Goal: Information Seeking & Learning: Learn about a topic

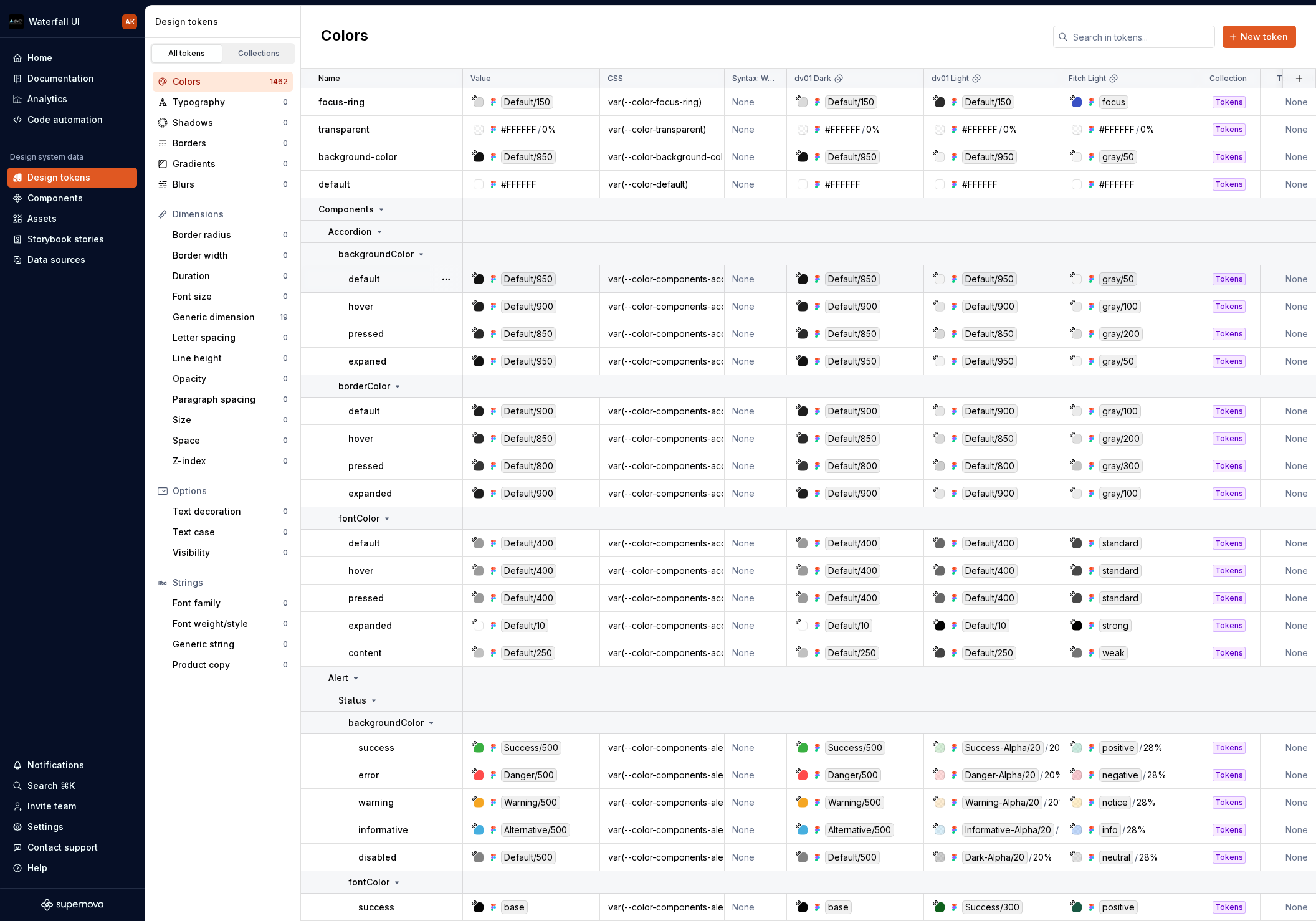
click at [418, 281] on div "default" at bounding box center [405, 279] width 113 height 13
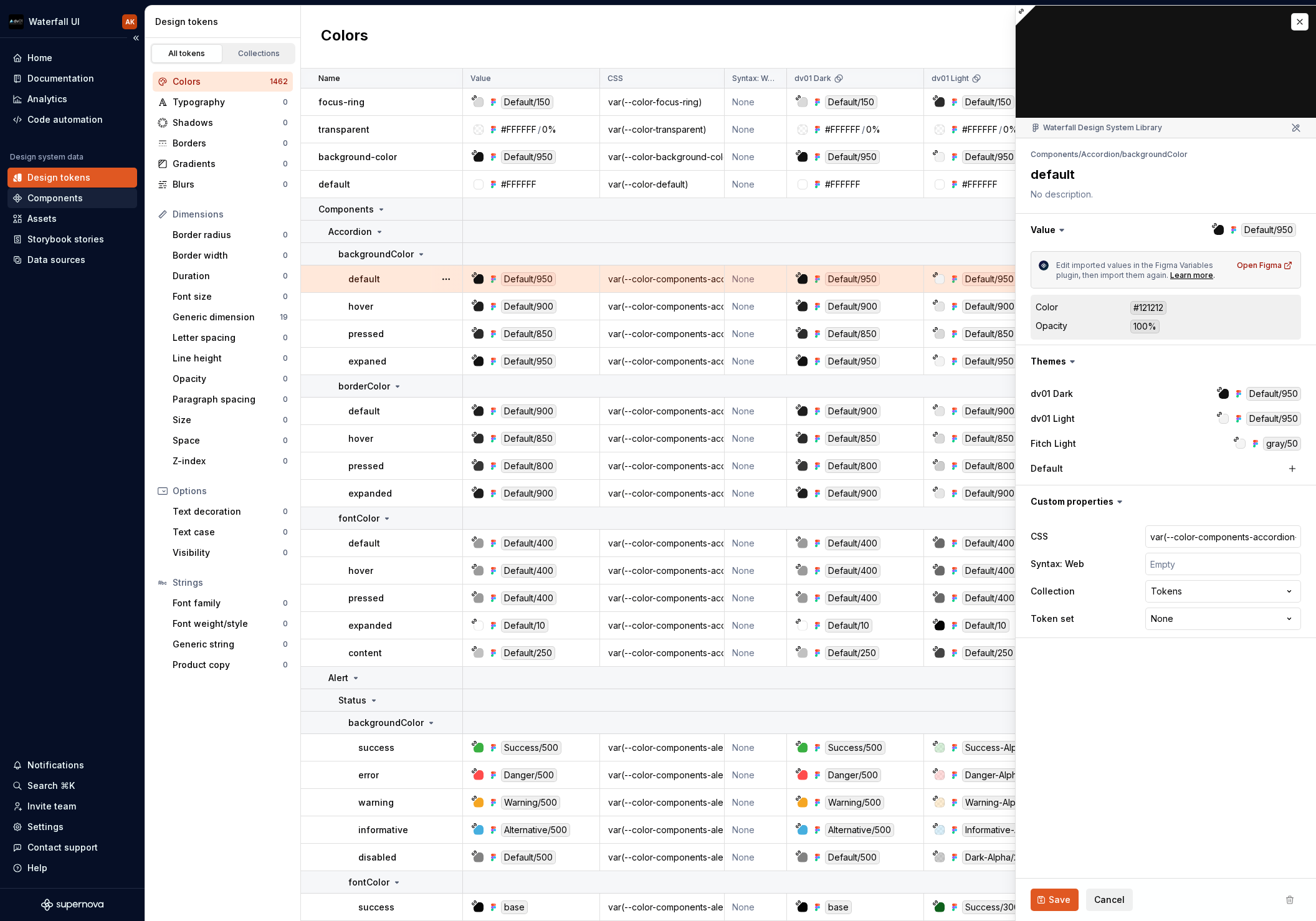
click at [55, 196] on div "Components" at bounding box center [55, 198] width 55 height 13
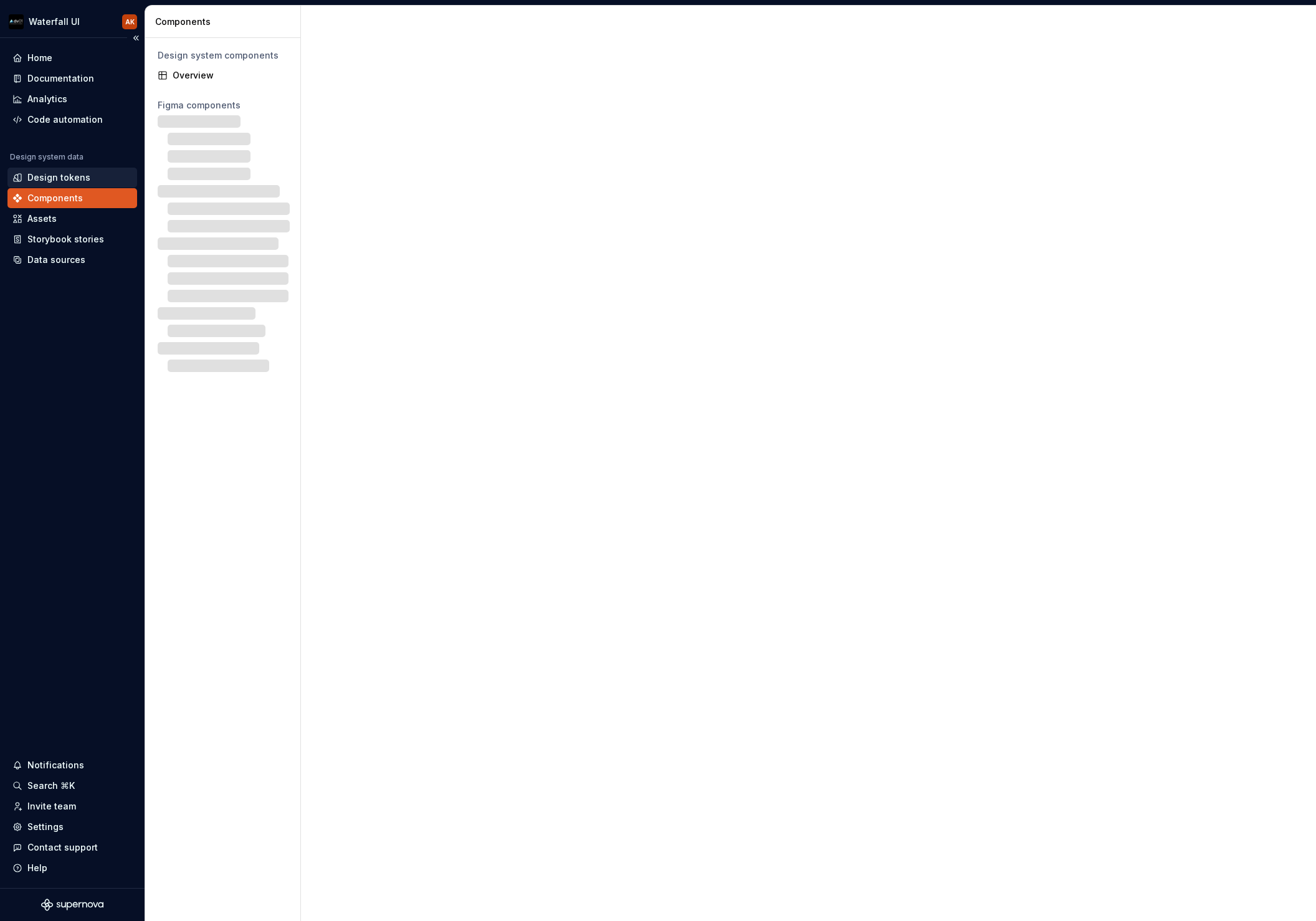
click at [54, 181] on div "Design tokens" at bounding box center [59, 178] width 63 height 13
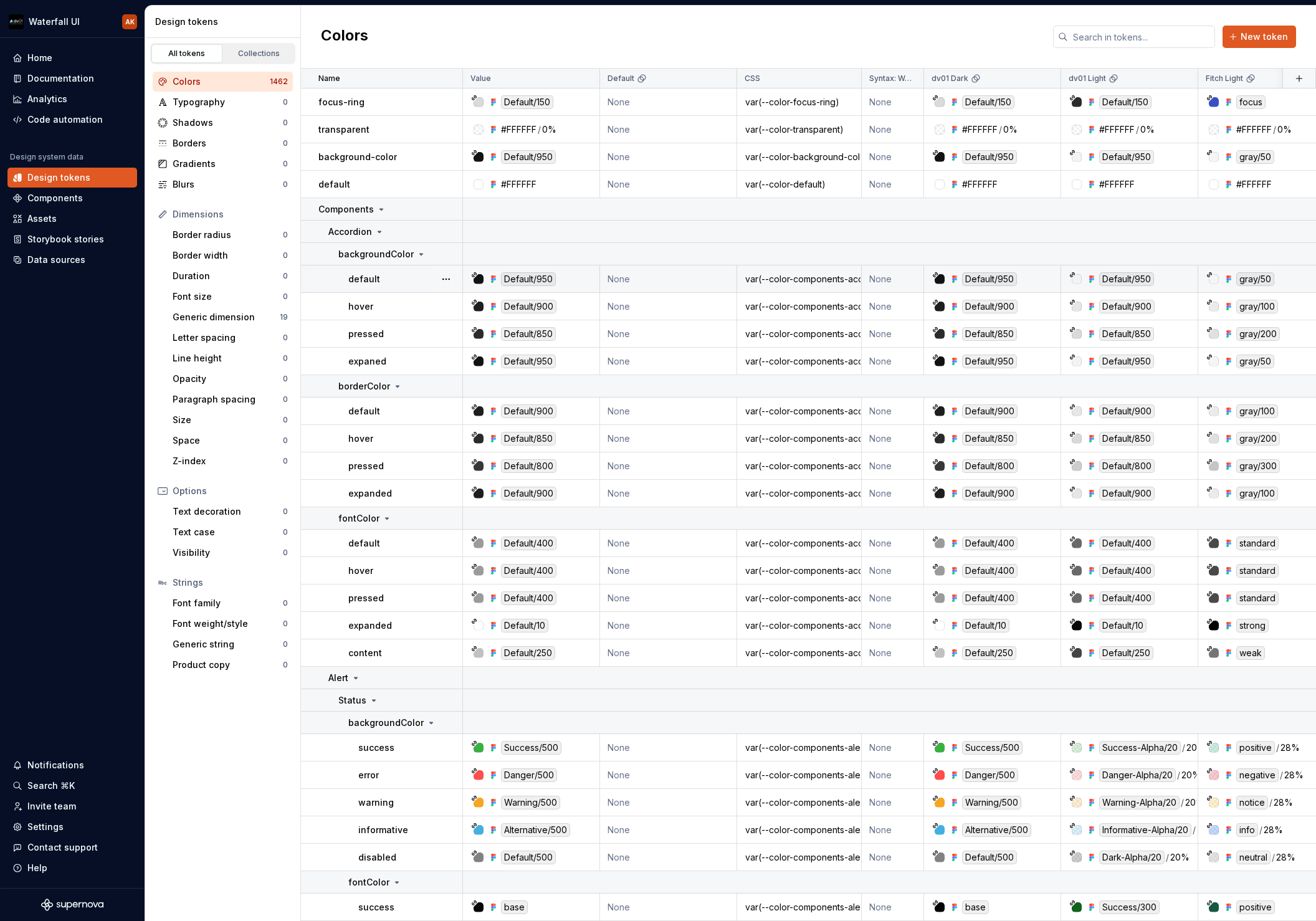
click at [368, 282] on p "default" at bounding box center [364, 279] width 31 height 13
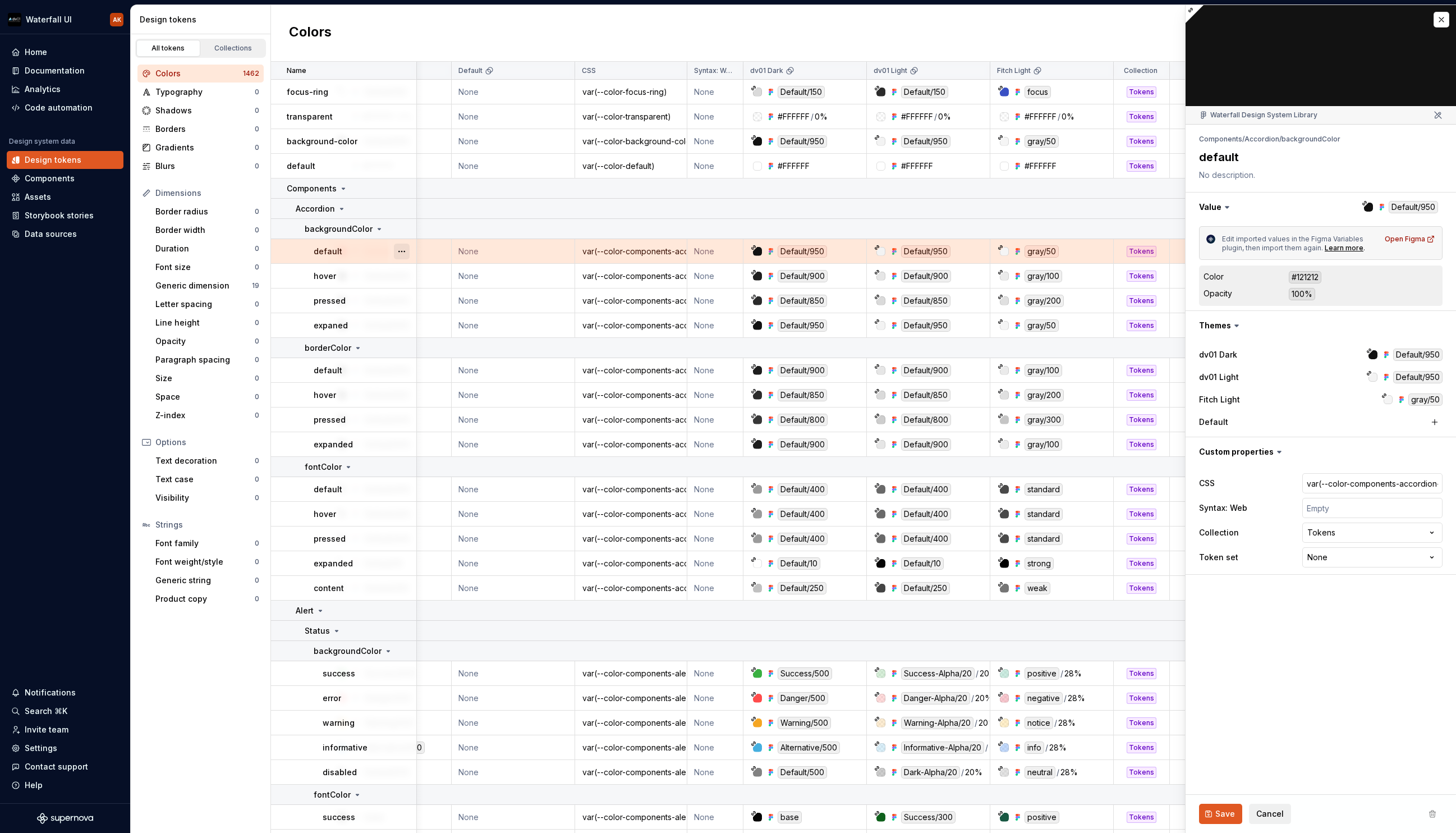
scroll to position [0, 95]
click at [1184, 15] on button "button" at bounding box center [1442, 20] width 16 height 16
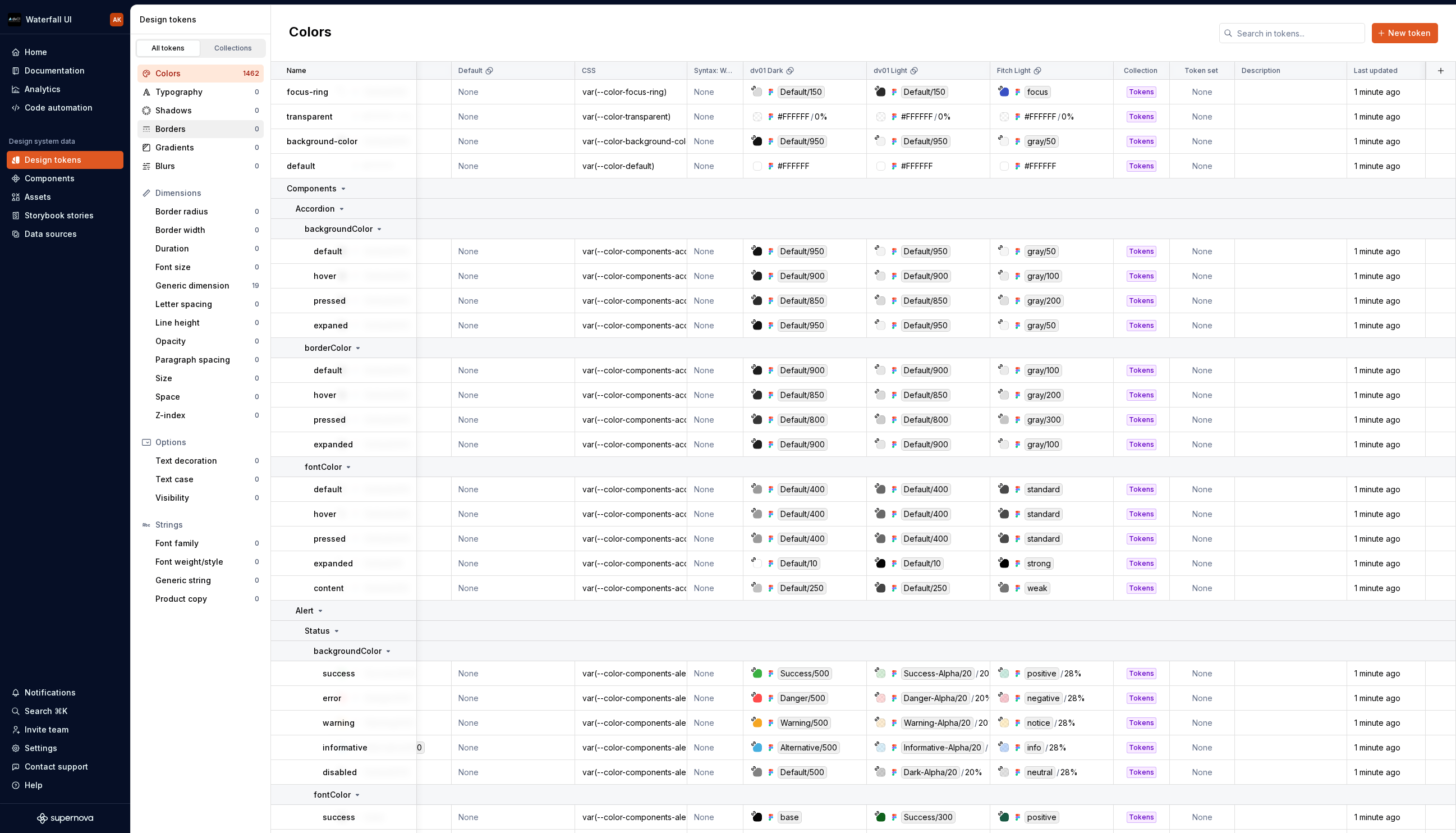
click at [189, 128] on div "Borders" at bounding box center [205, 129] width 100 height 11
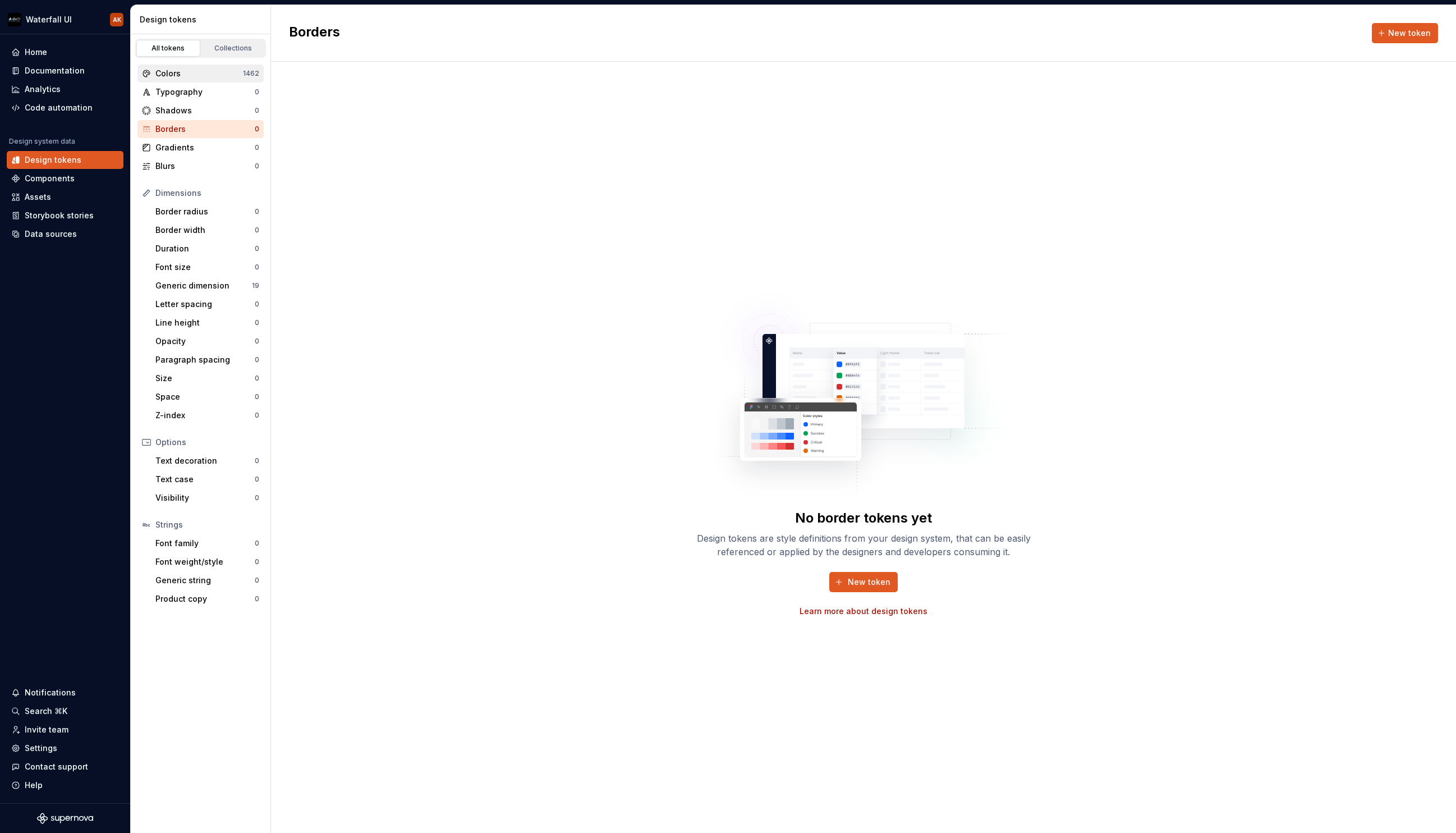
click at [170, 71] on div "Colors" at bounding box center [199, 74] width 88 height 11
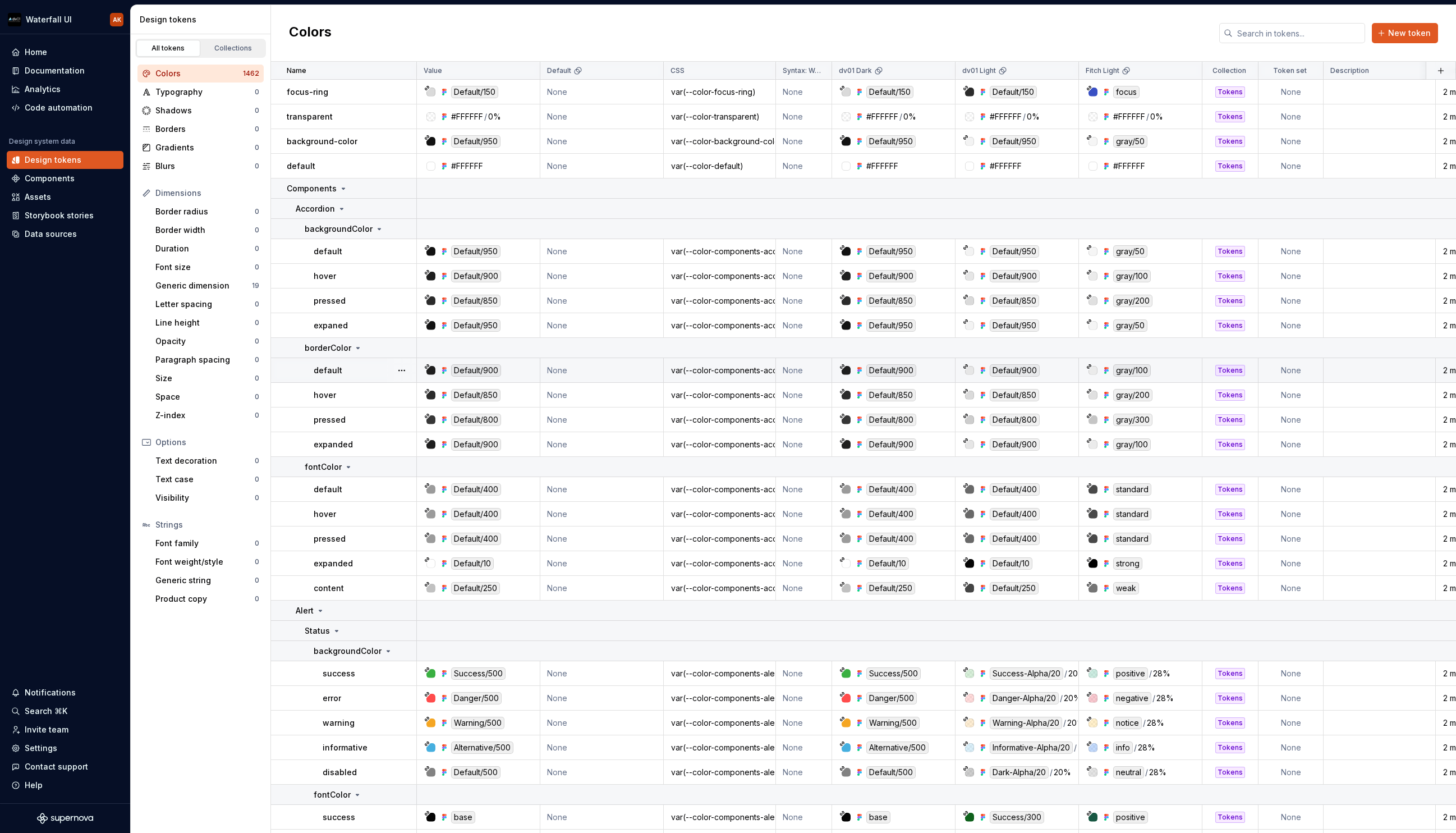
click at [327, 376] on td "default" at bounding box center [344, 370] width 146 height 25
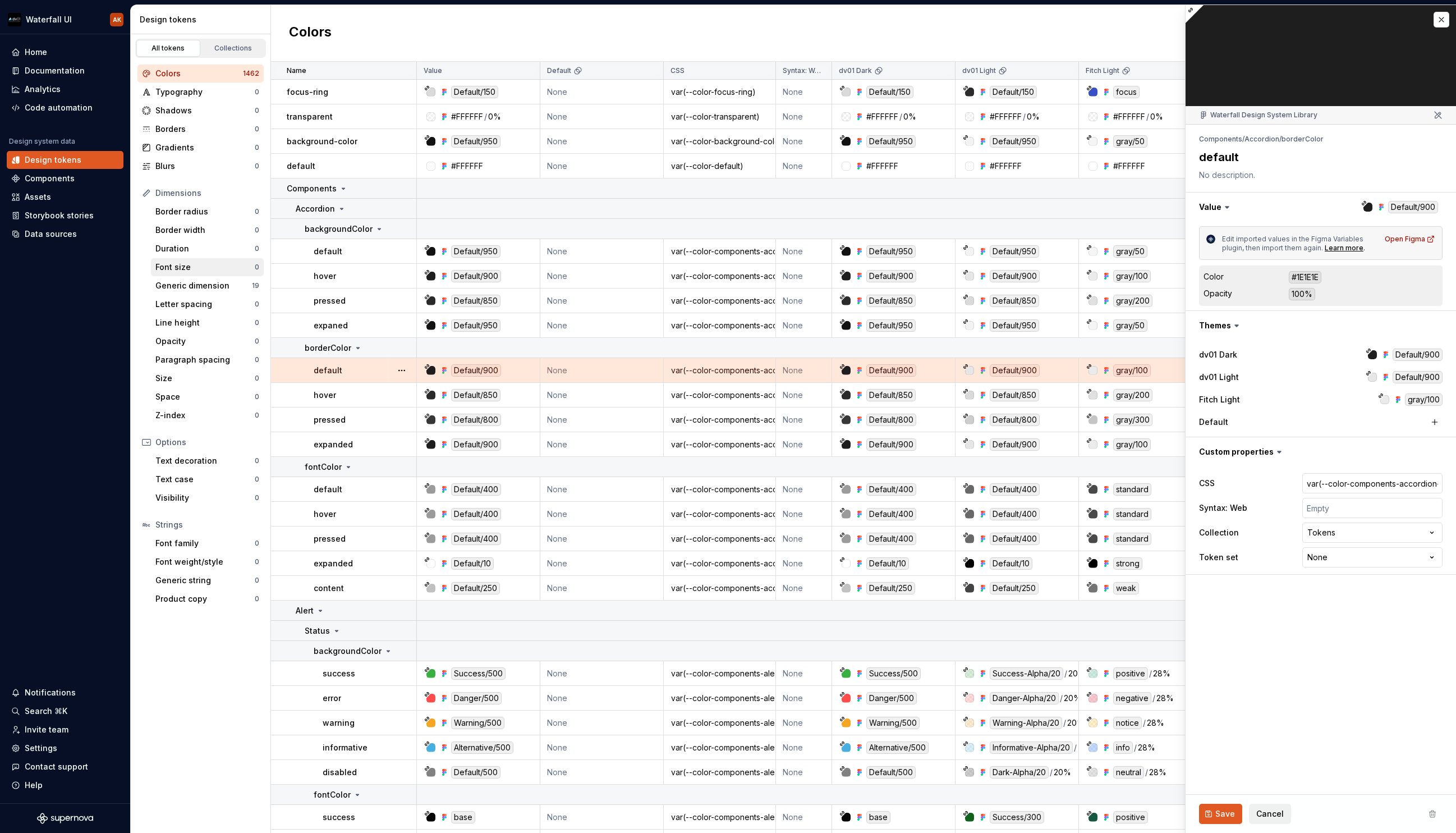
click at [209, 273] on div "Font size 0" at bounding box center [207, 267] width 113 height 18
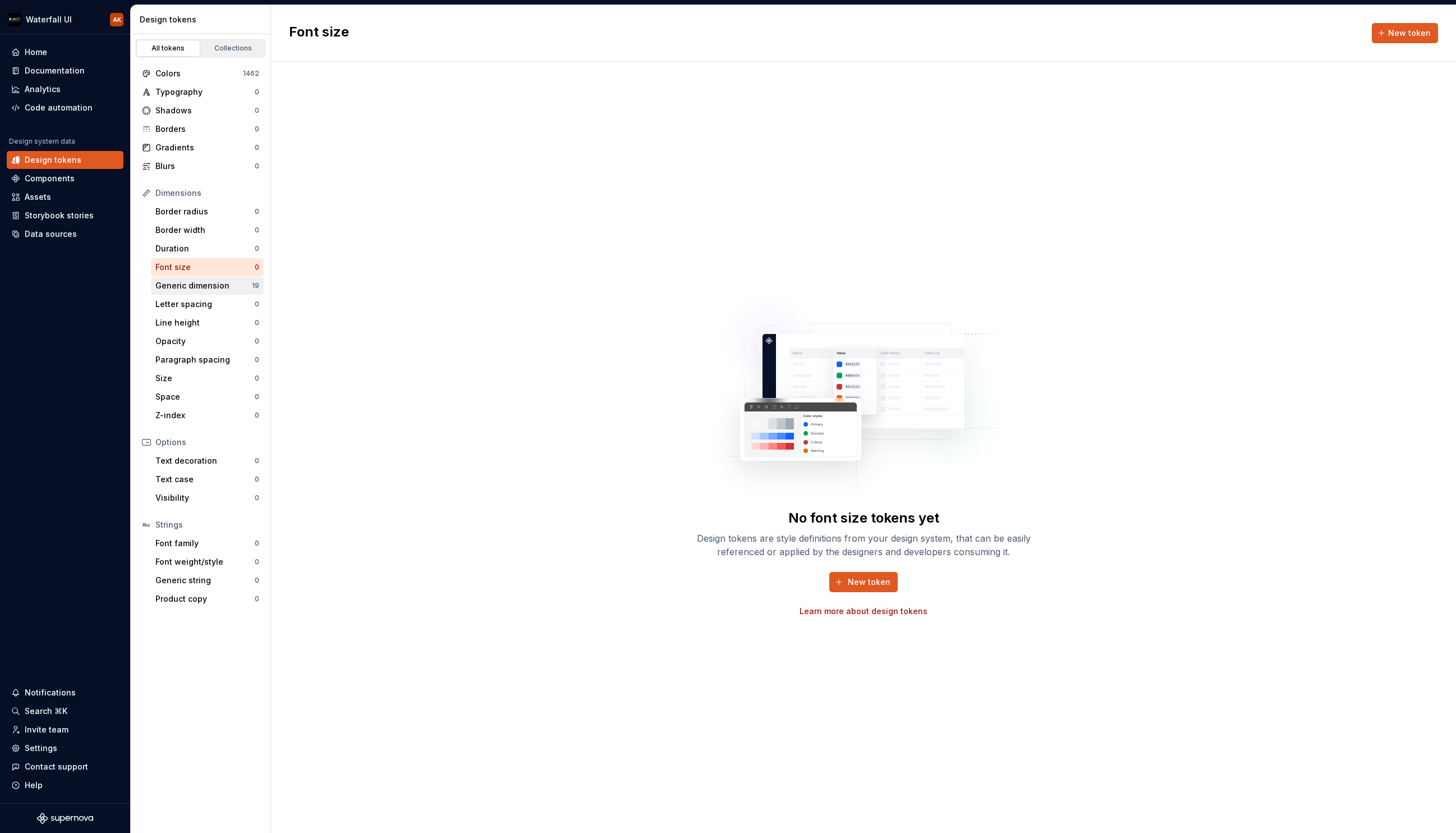
click at [205, 281] on div "Generic dimension" at bounding box center [204, 286] width 96 height 11
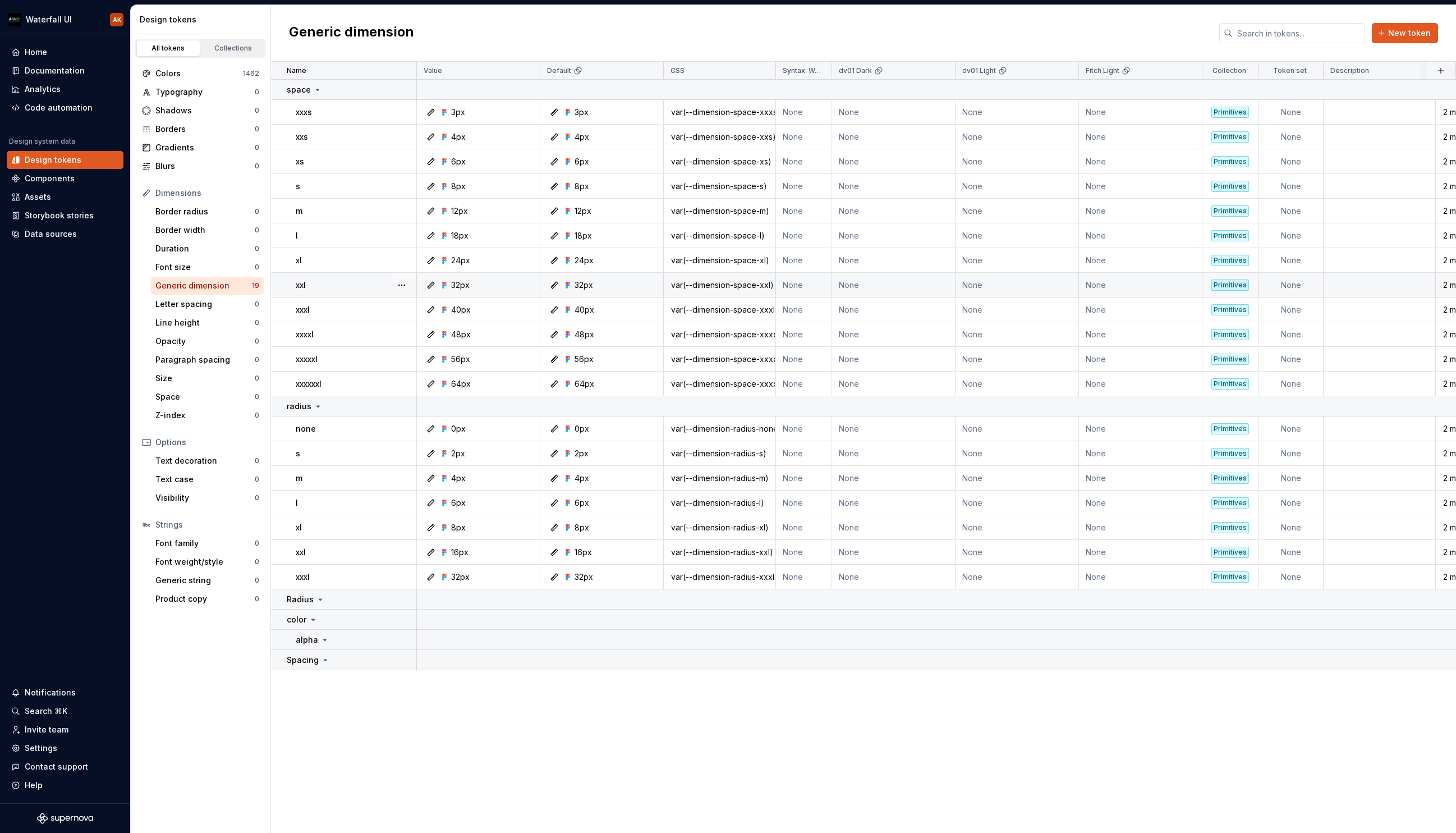
click at [299, 291] on td "xxl" at bounding box center [344, 285] width 146 height 25
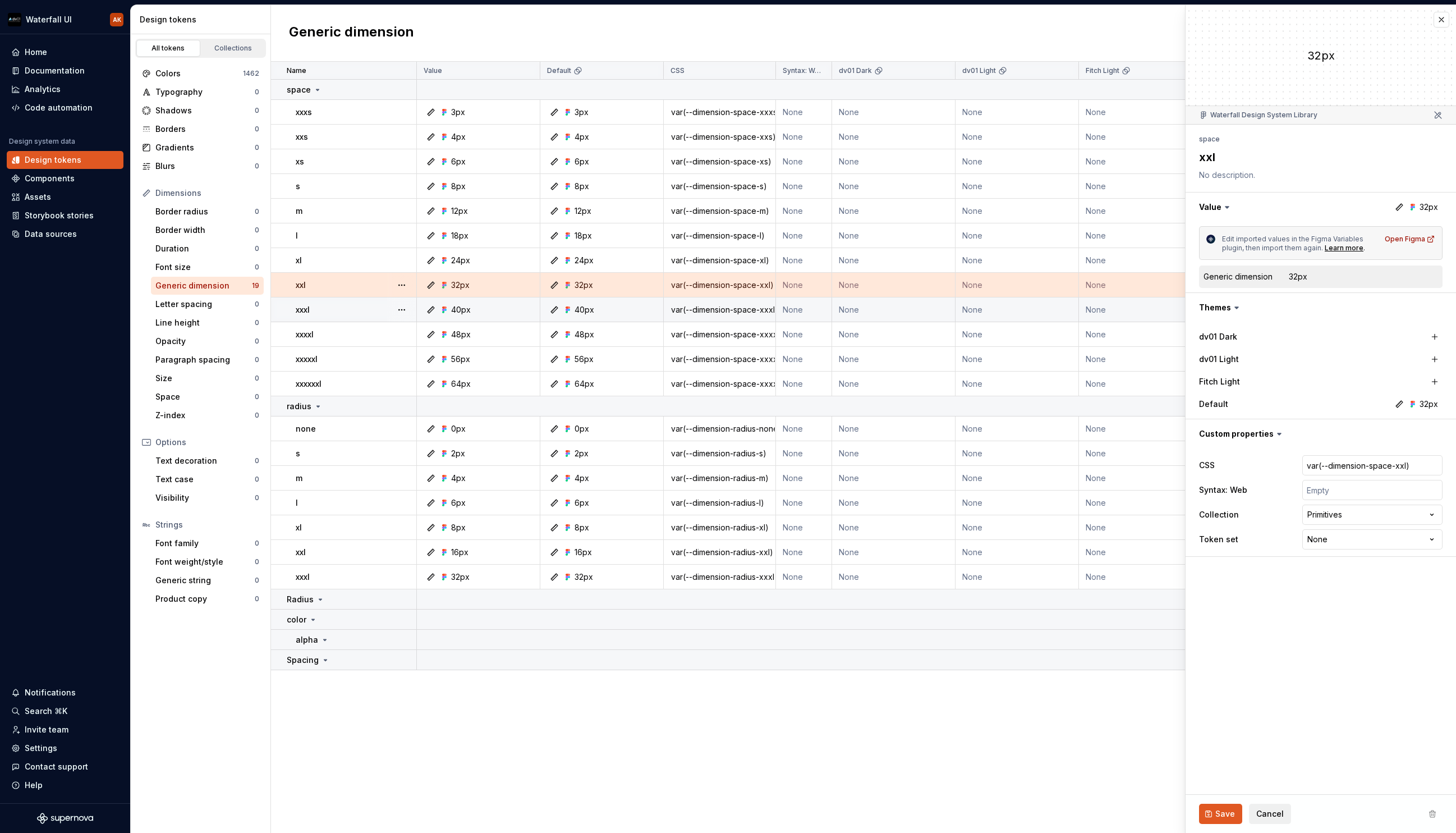
click at [309, 318] on td "xxxl" at bounding box center [344, 310] width 146 height 25
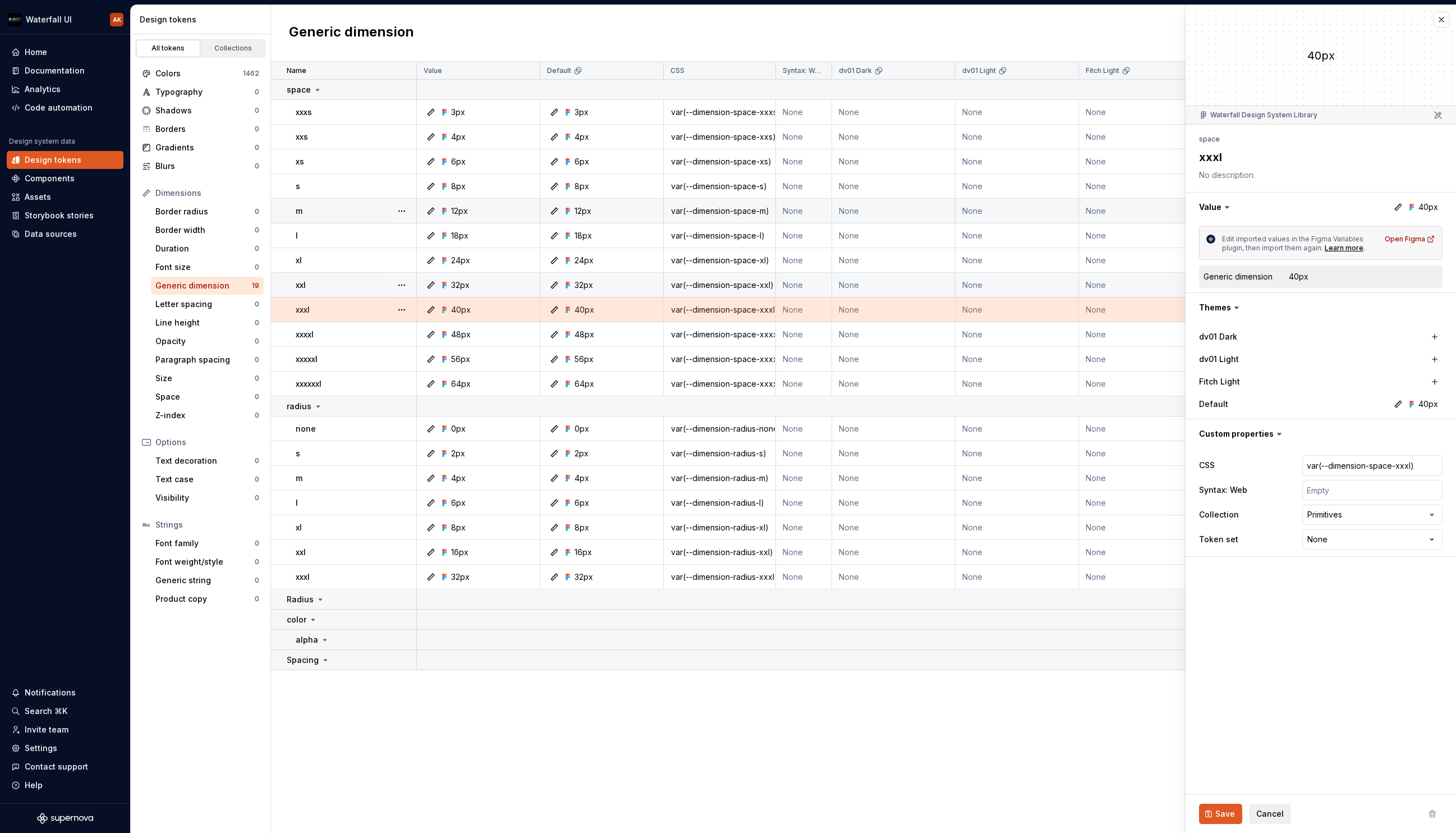
click at [307, 206] on div "m" at bounding box center [355, 211] width 120 height 11
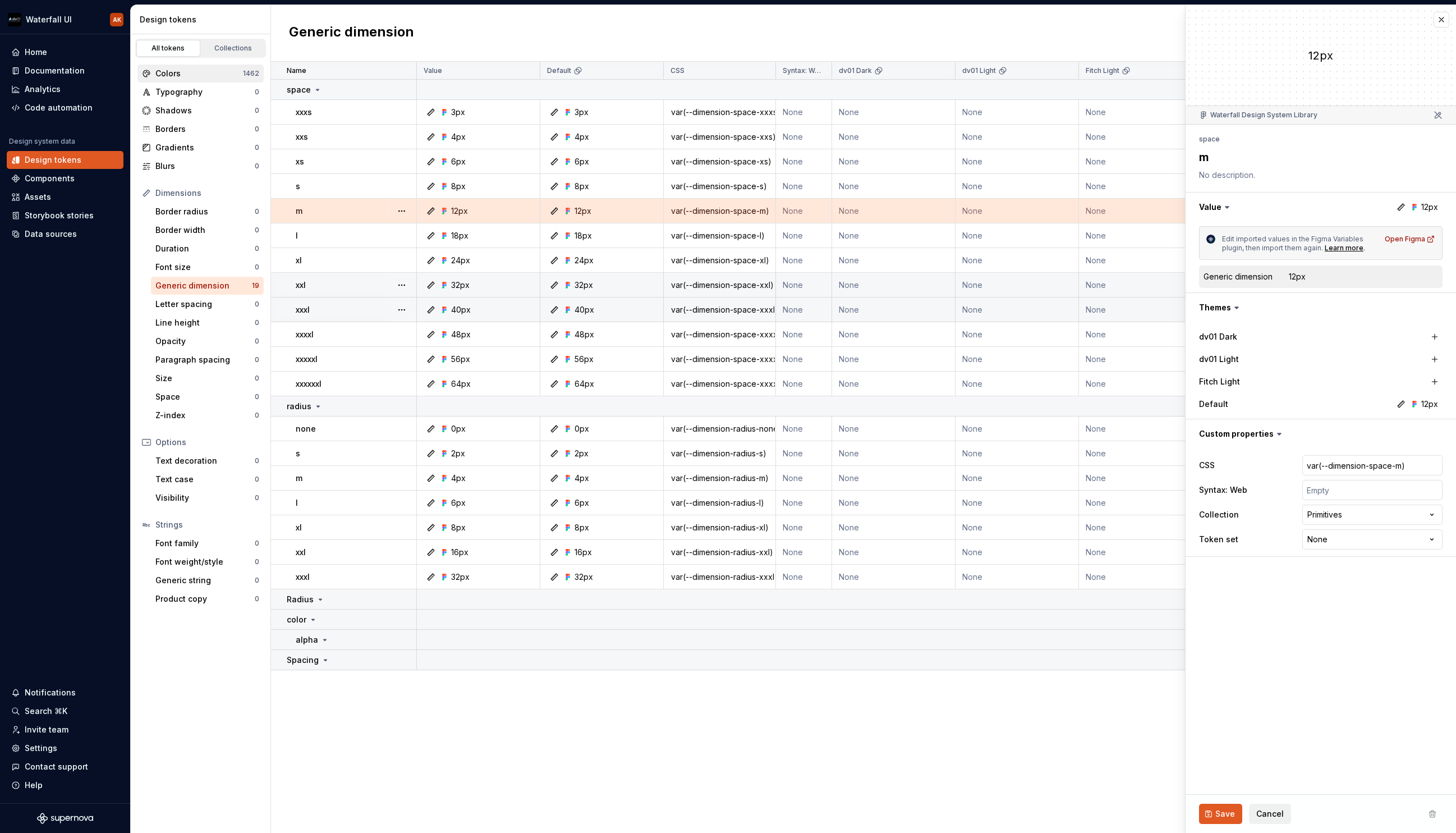
click at [204, 69] on div "Colors" at bounding box center [199, 74] width 88 height 11
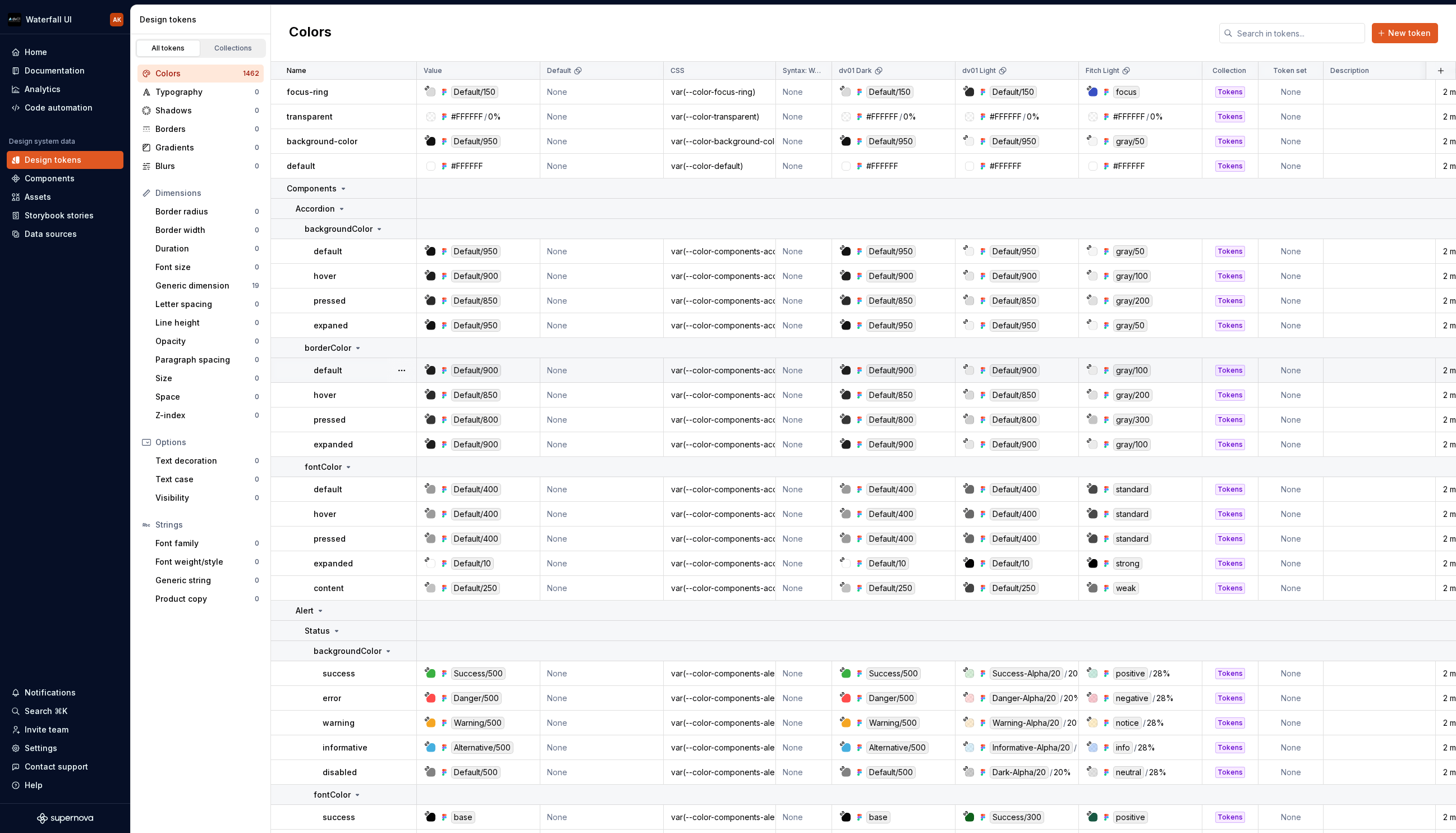
click at [330, 377] on td "default" at bounding box center [344, 370] width 146 height 25
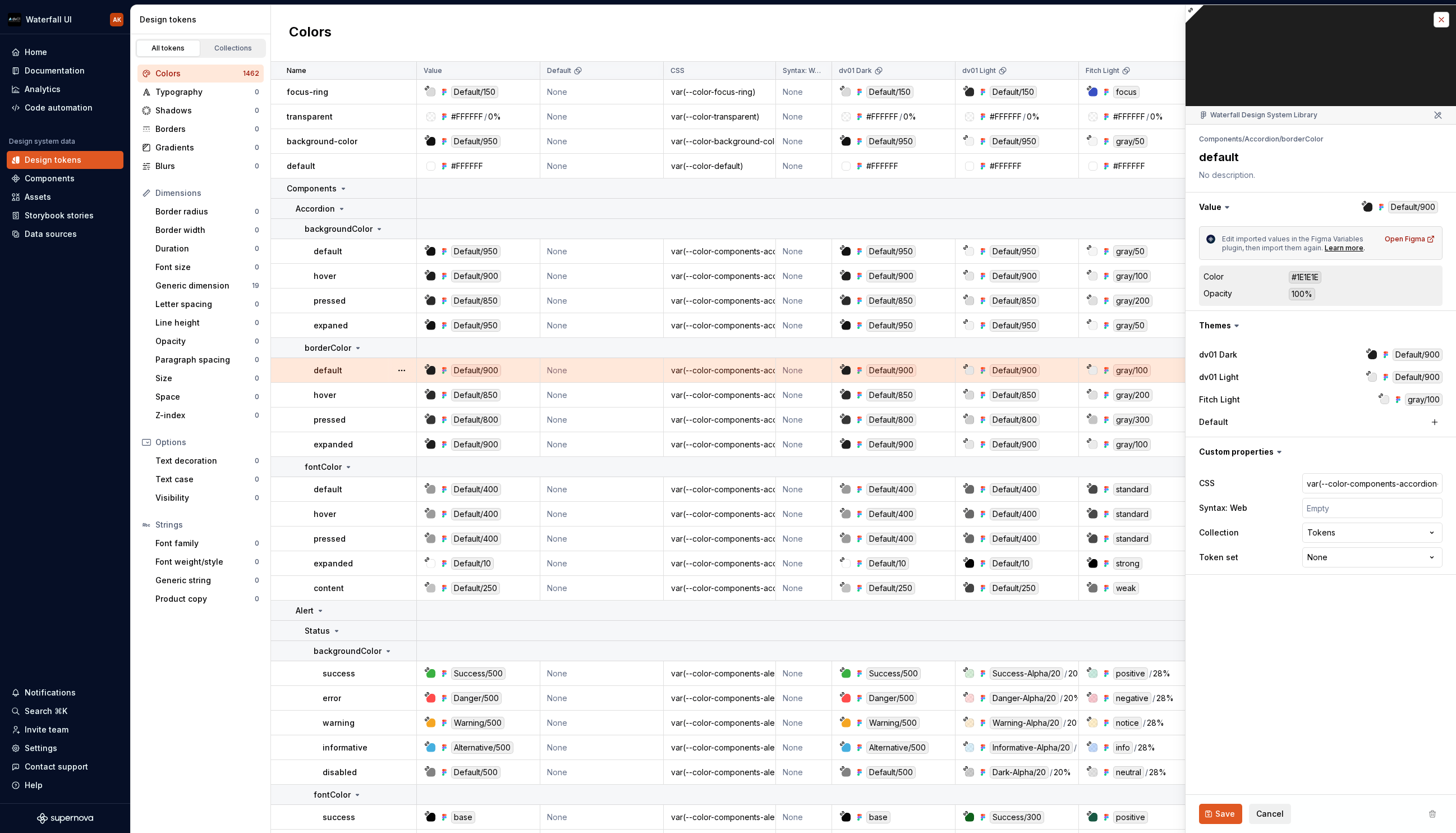
click at [1184, 23] on button "button" at bounding box center [1442, 20] width 16 height 16
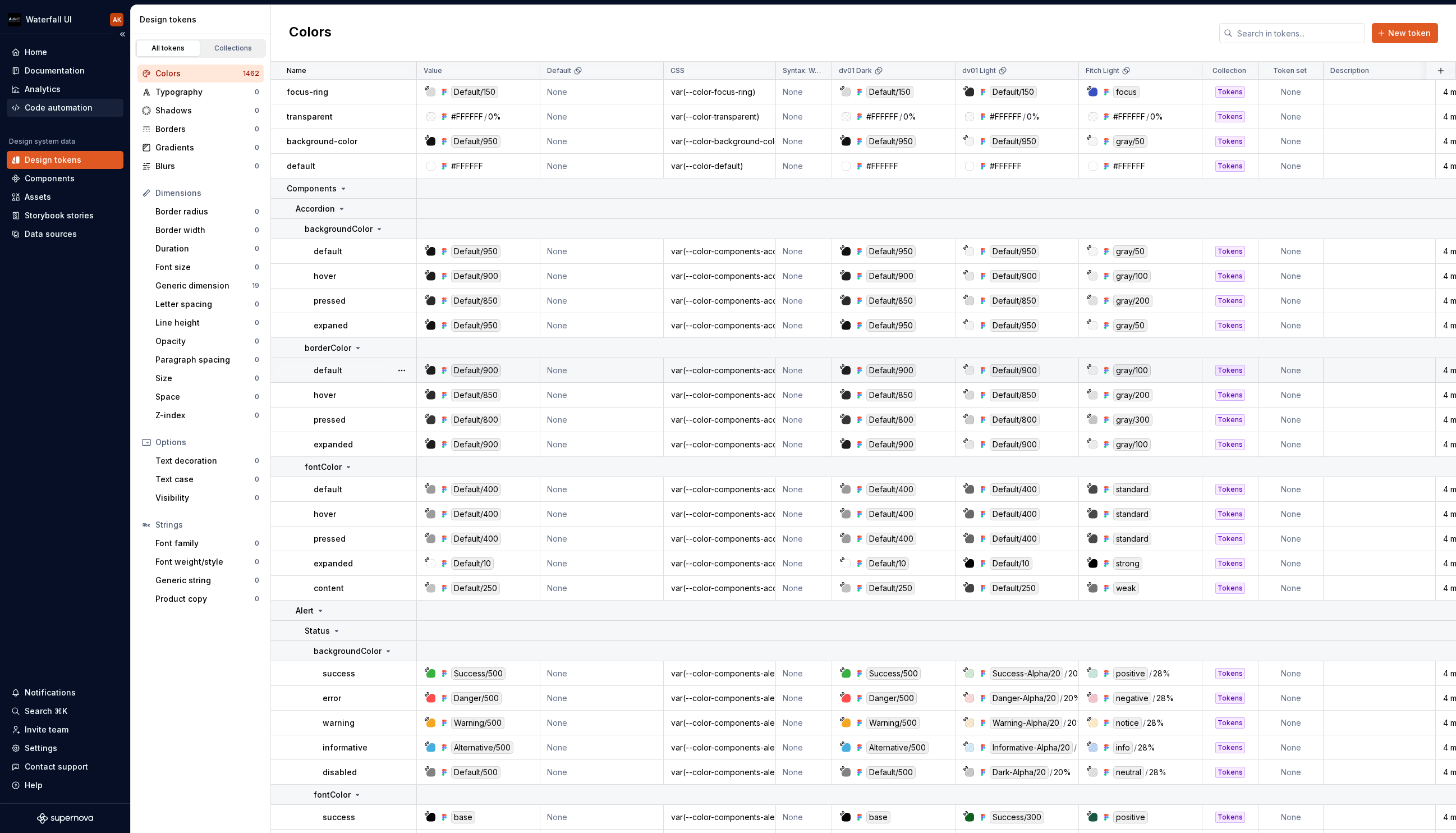
click at [43, 105] on div "Code automation" at bounding box center [59, 108] width 68 height 11
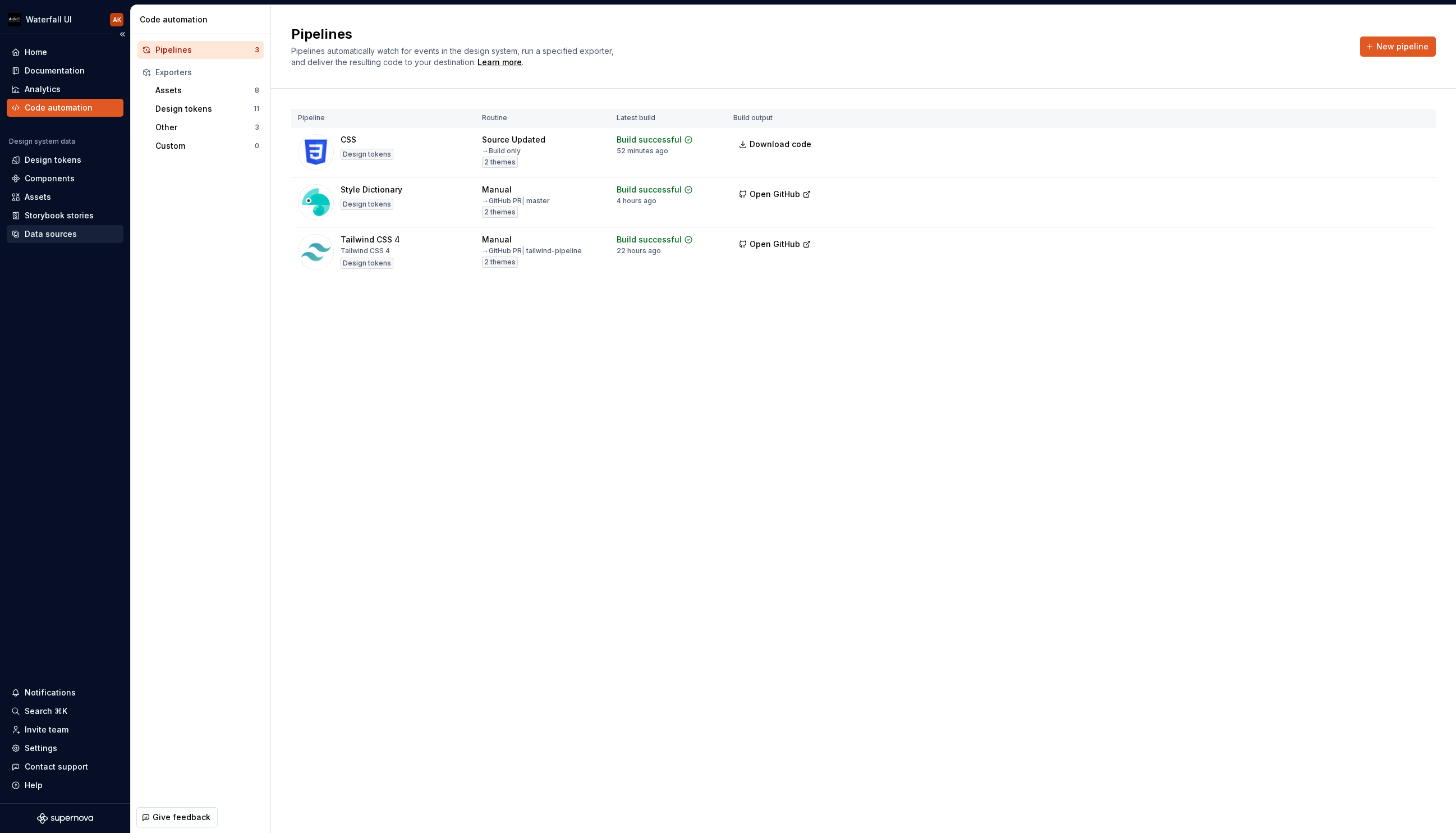
click at [47, 235] on div "Data sources" at bounding box center [50, 234] width 52 height 11
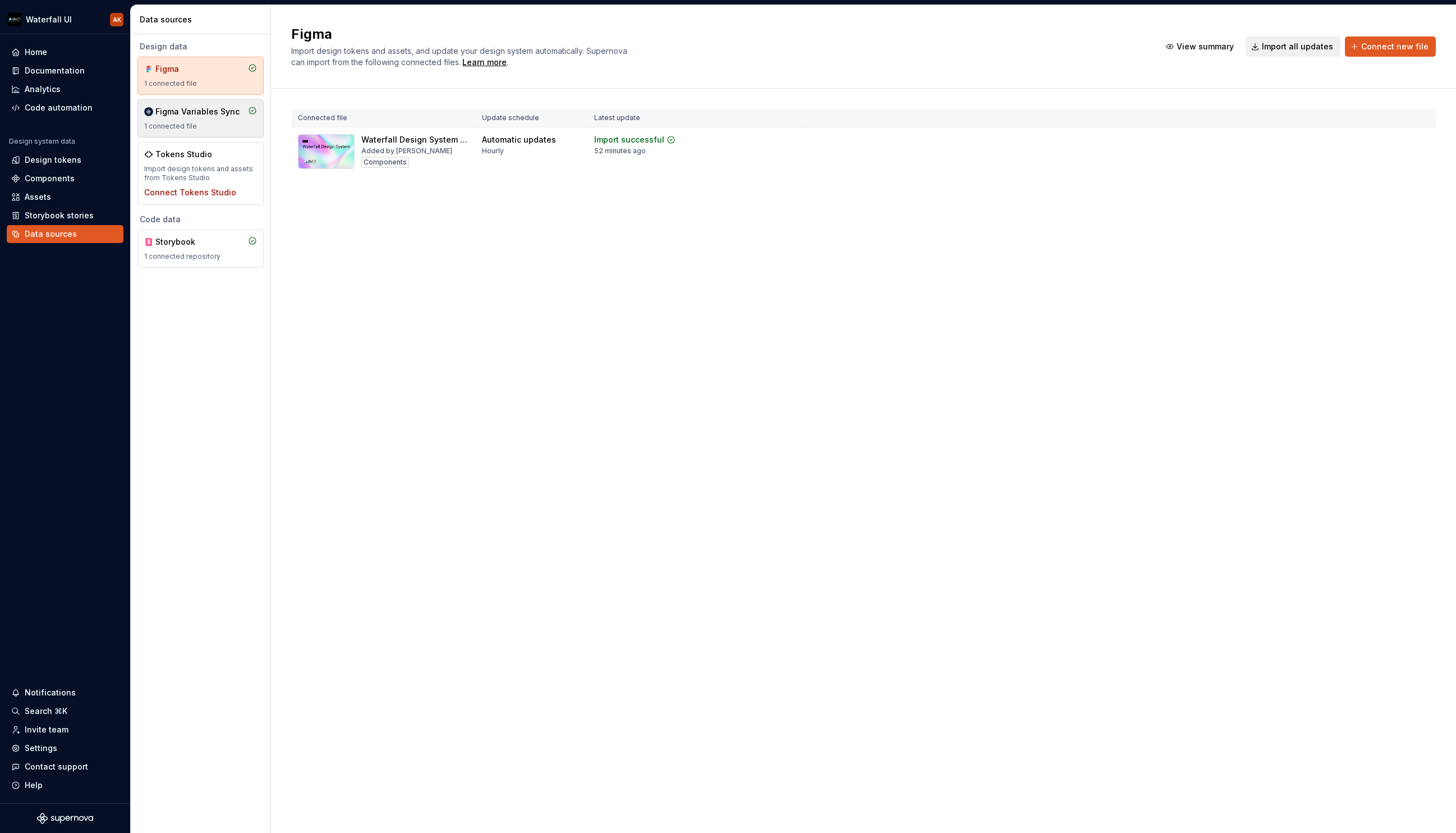
click at [192, 123] on div "1 connected file" at bounding box center [200, 126] width 113 height 9
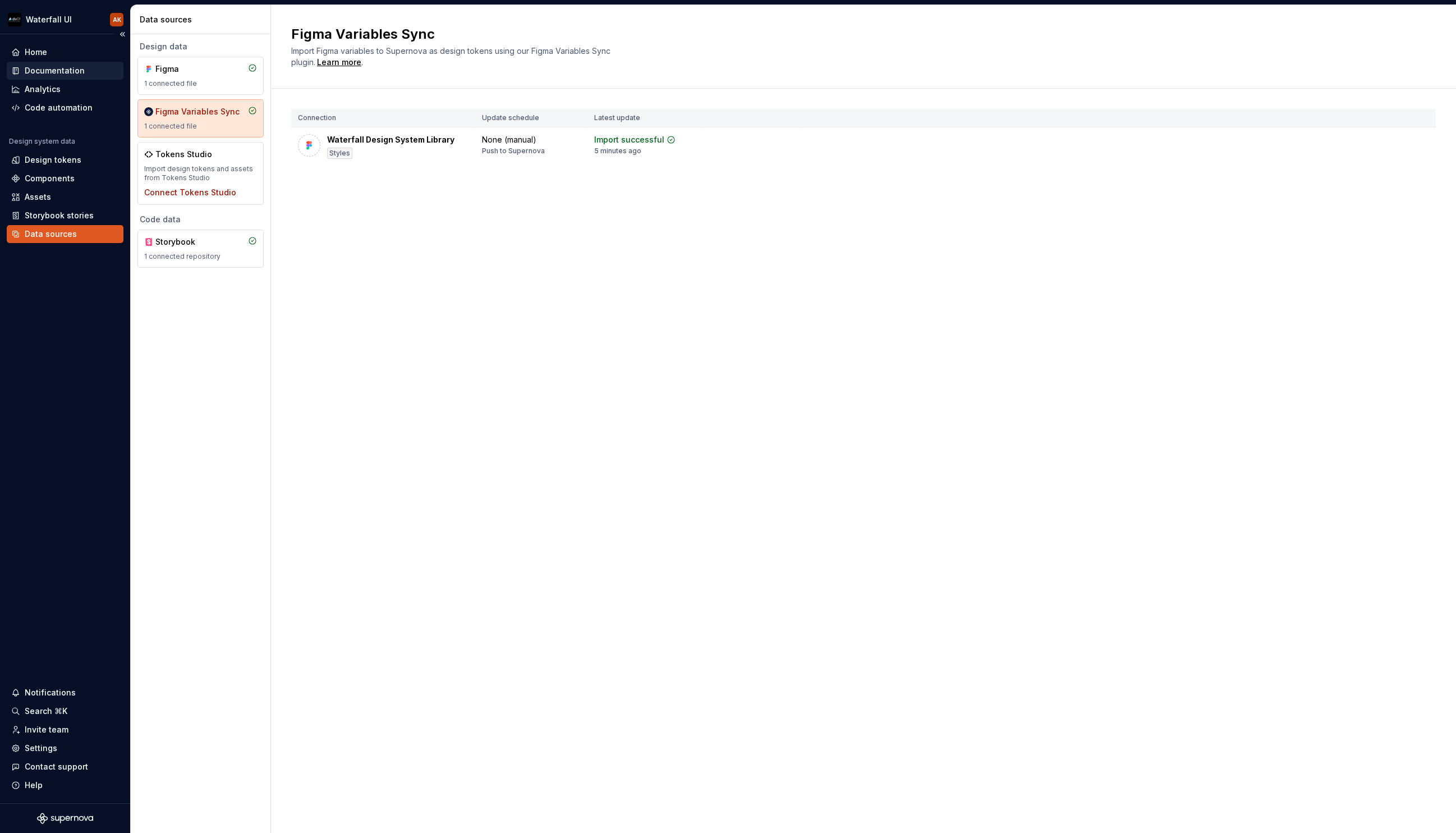
click at [49, 63] on div "Documentation" at bounding box center [65, 71] width 117 height 18
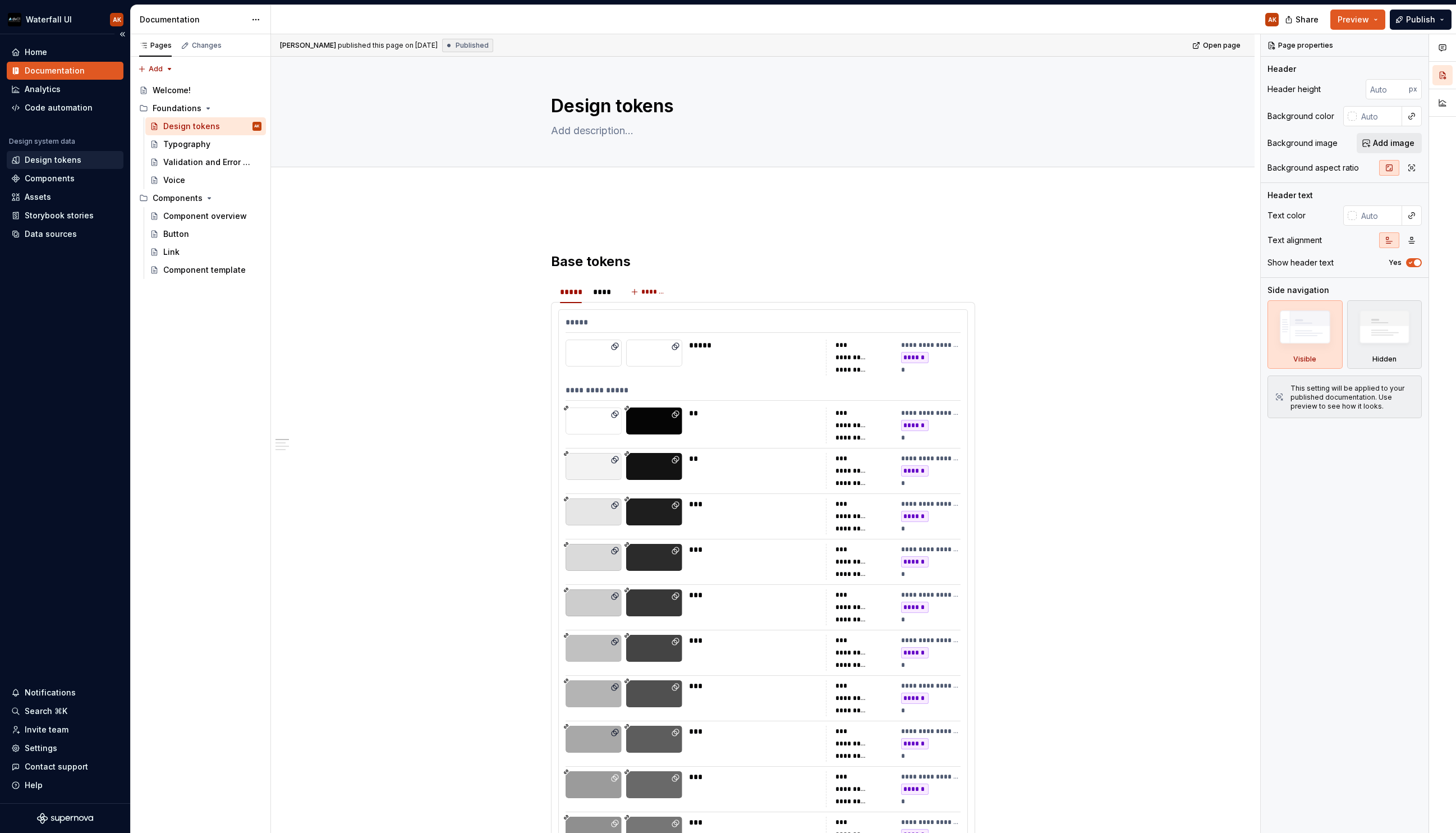
click at [30, 166] on div "Design tokens" at bounding box center [65, 160] width 117 height 18
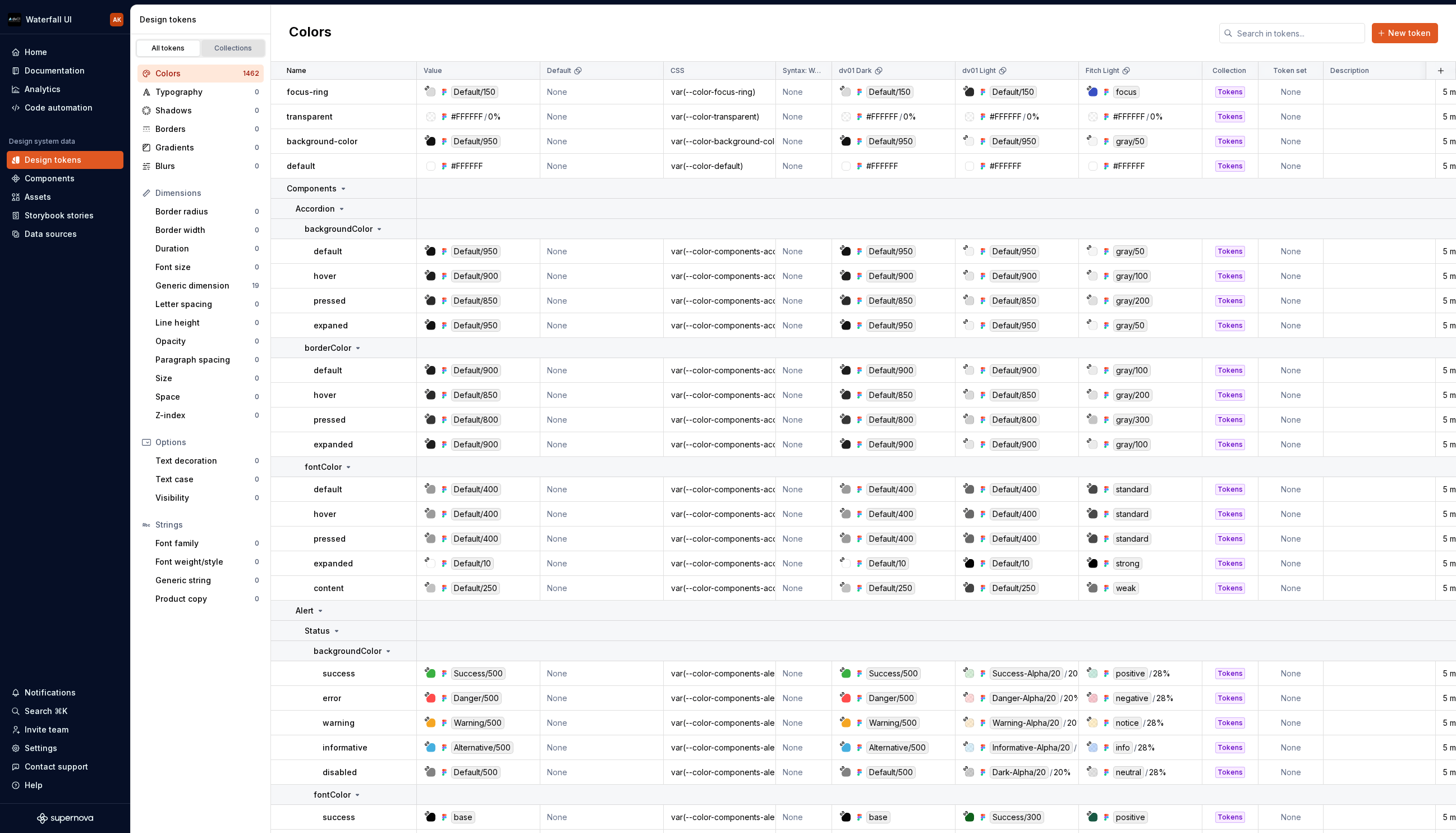
click at [217, 48] on div "Collections" at bounding box center [233, 48] width 56 height 9
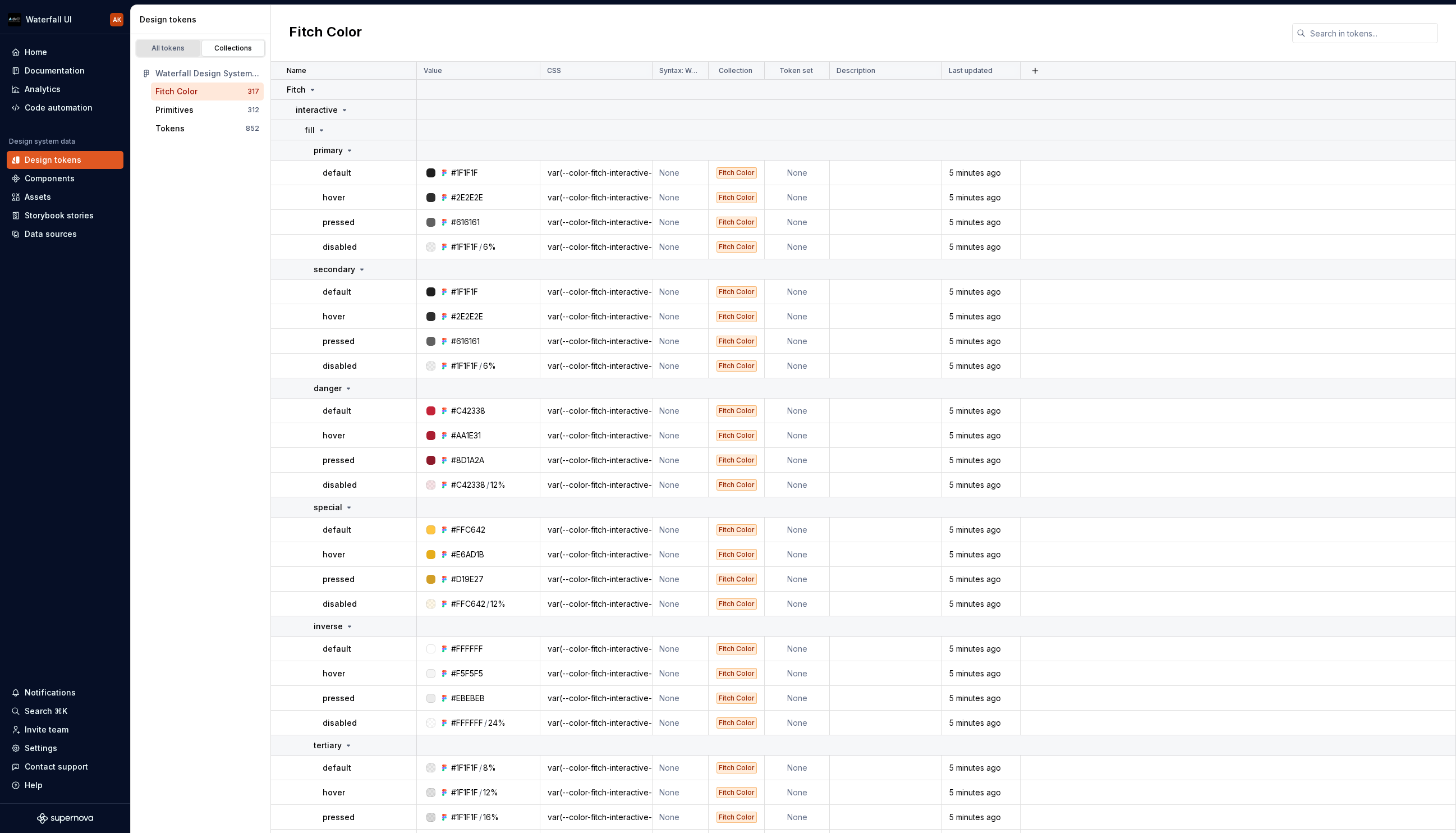
click at [176, 45] on div "All tokens" at bounding box center [168, 48] width 56 height 9
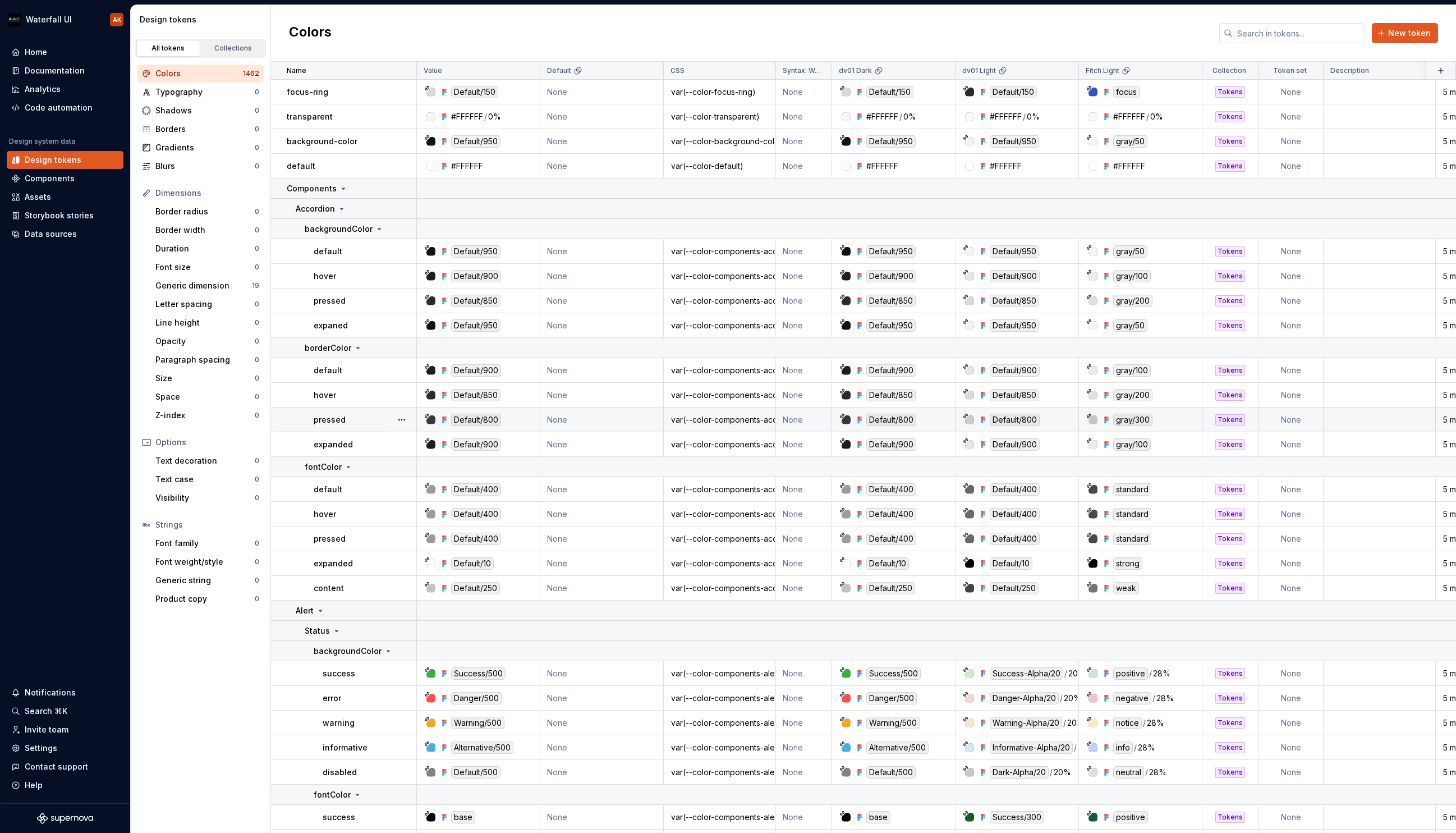
click at [333, 417] on p "pressed" at bounding box center [330, 420] width 32 height 11
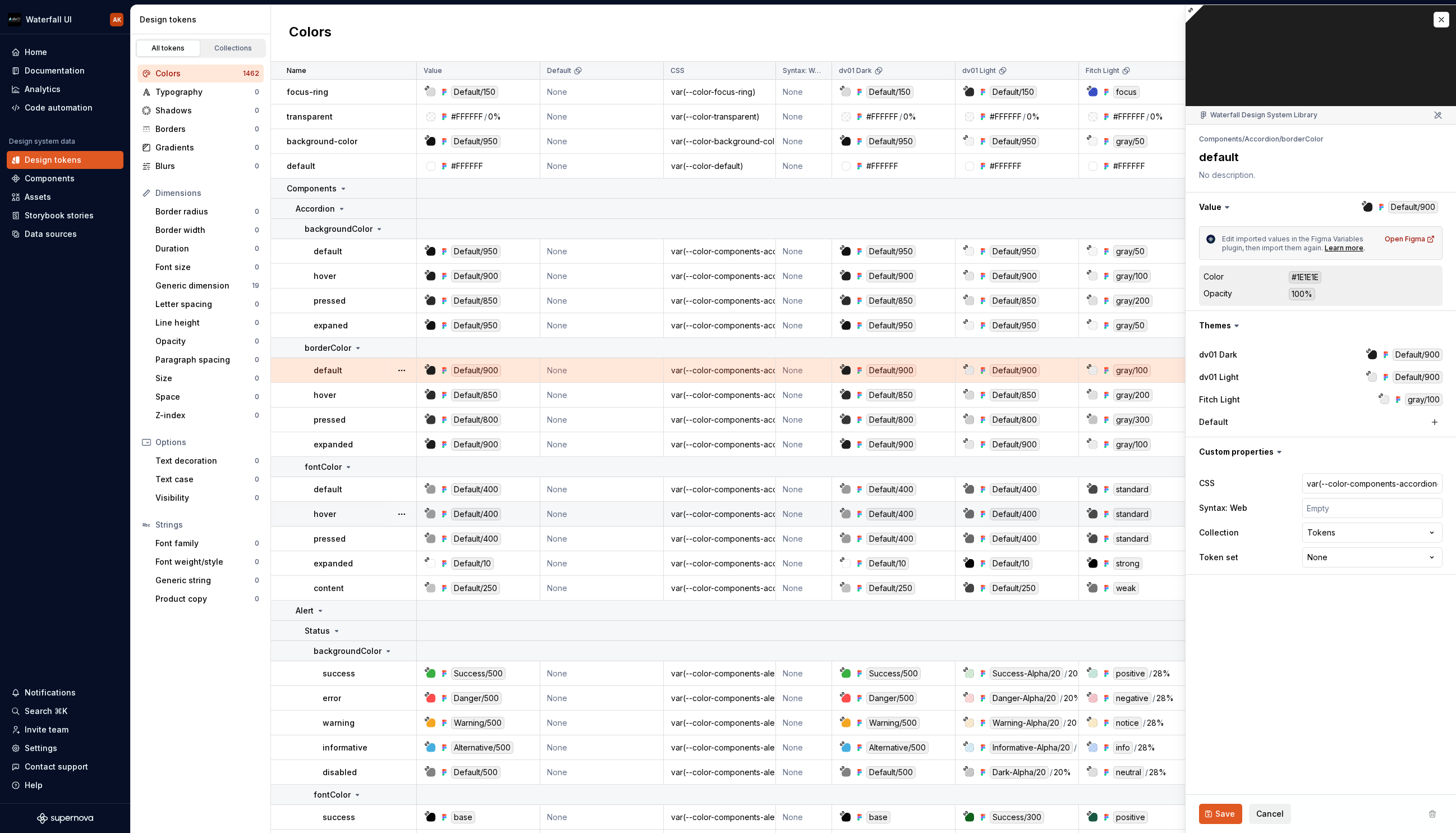
click at [309, 519] on td "hover" at bounding box center [344, 514] width 146 height 25
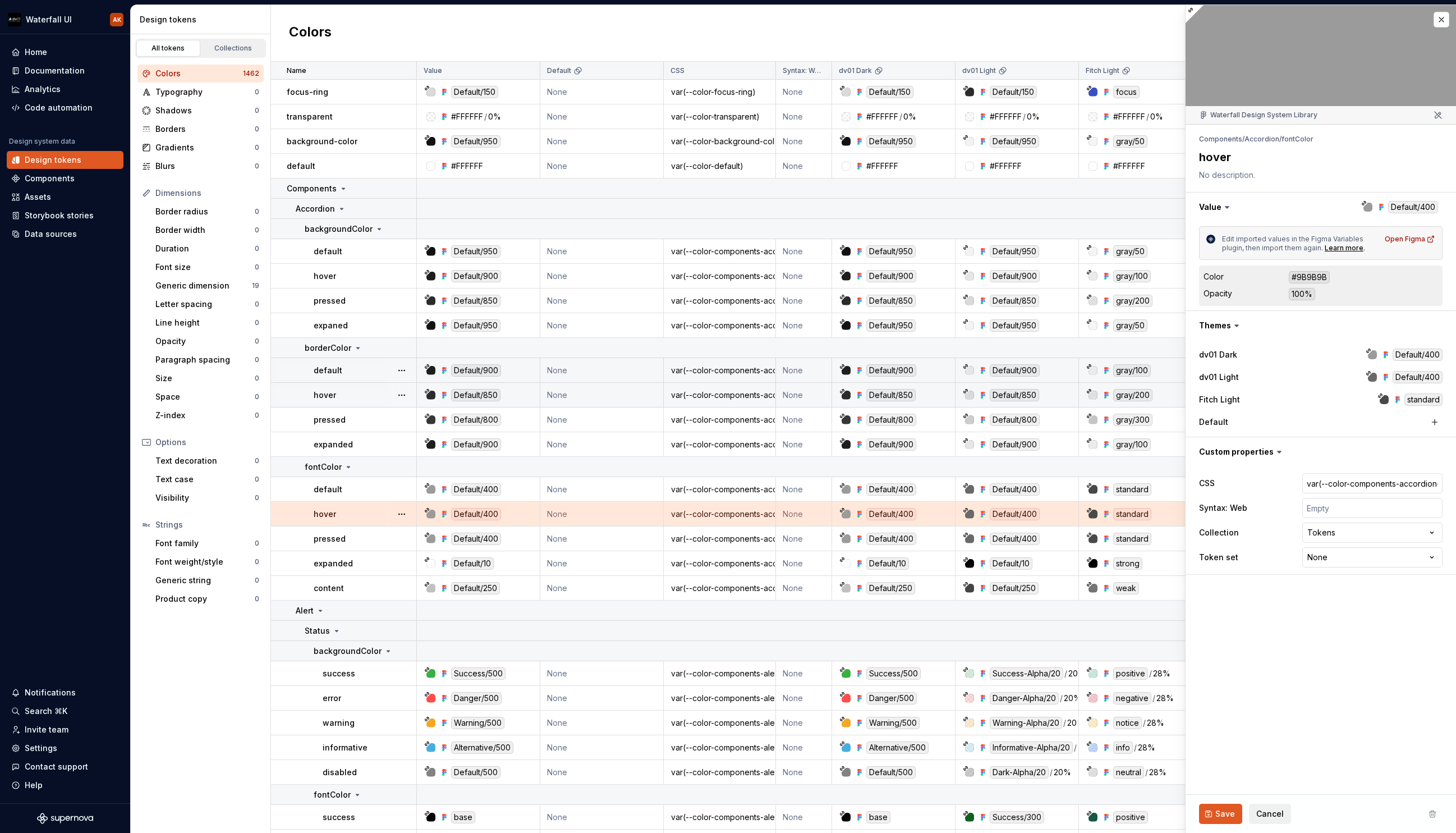
click at [331, 395] on p "hover" at bounding box center [325, 395] width 23 height 11
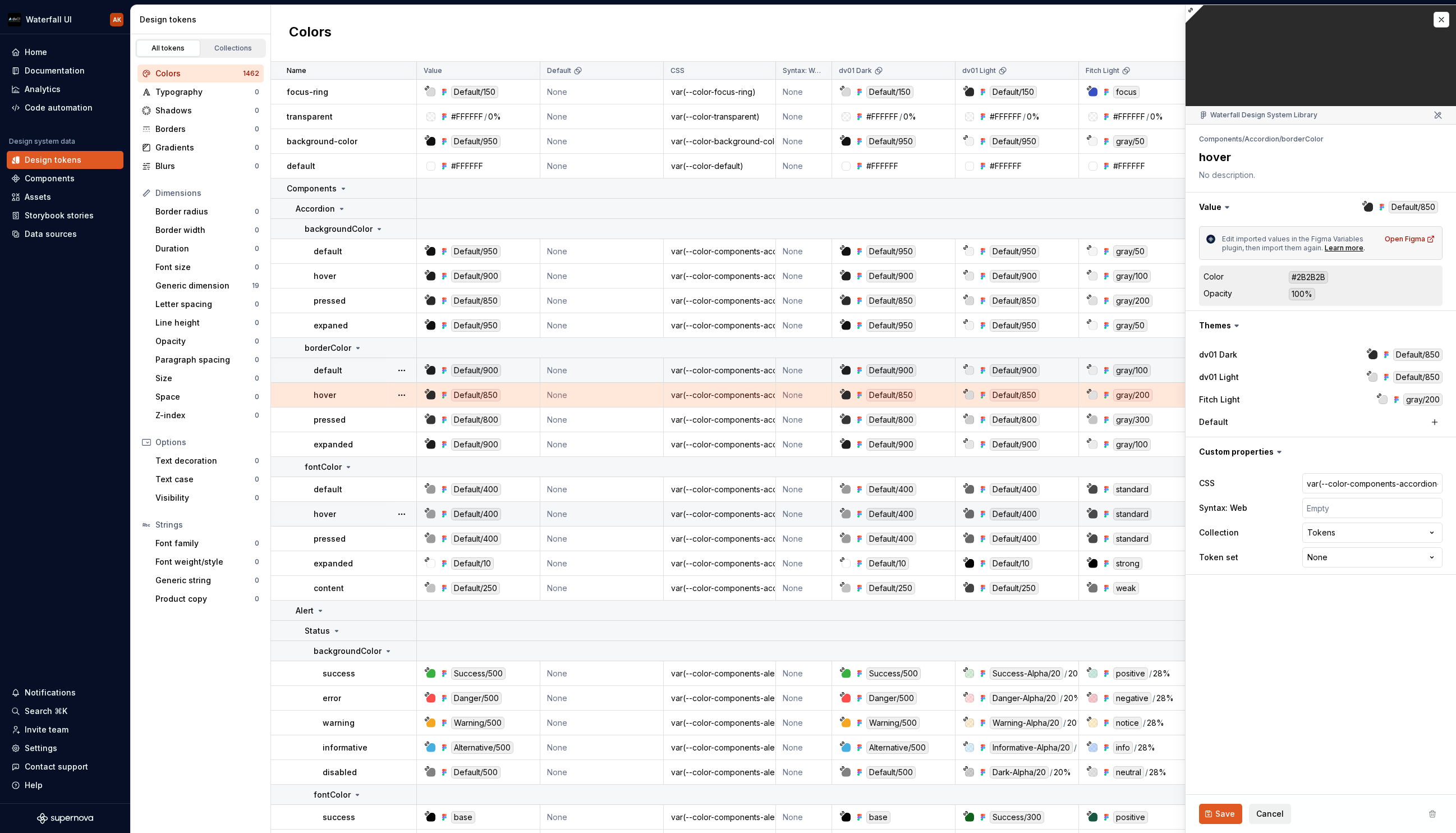
click at [330, 414] on p "pressed" at bounding box center [330, 420] width 32 height 11
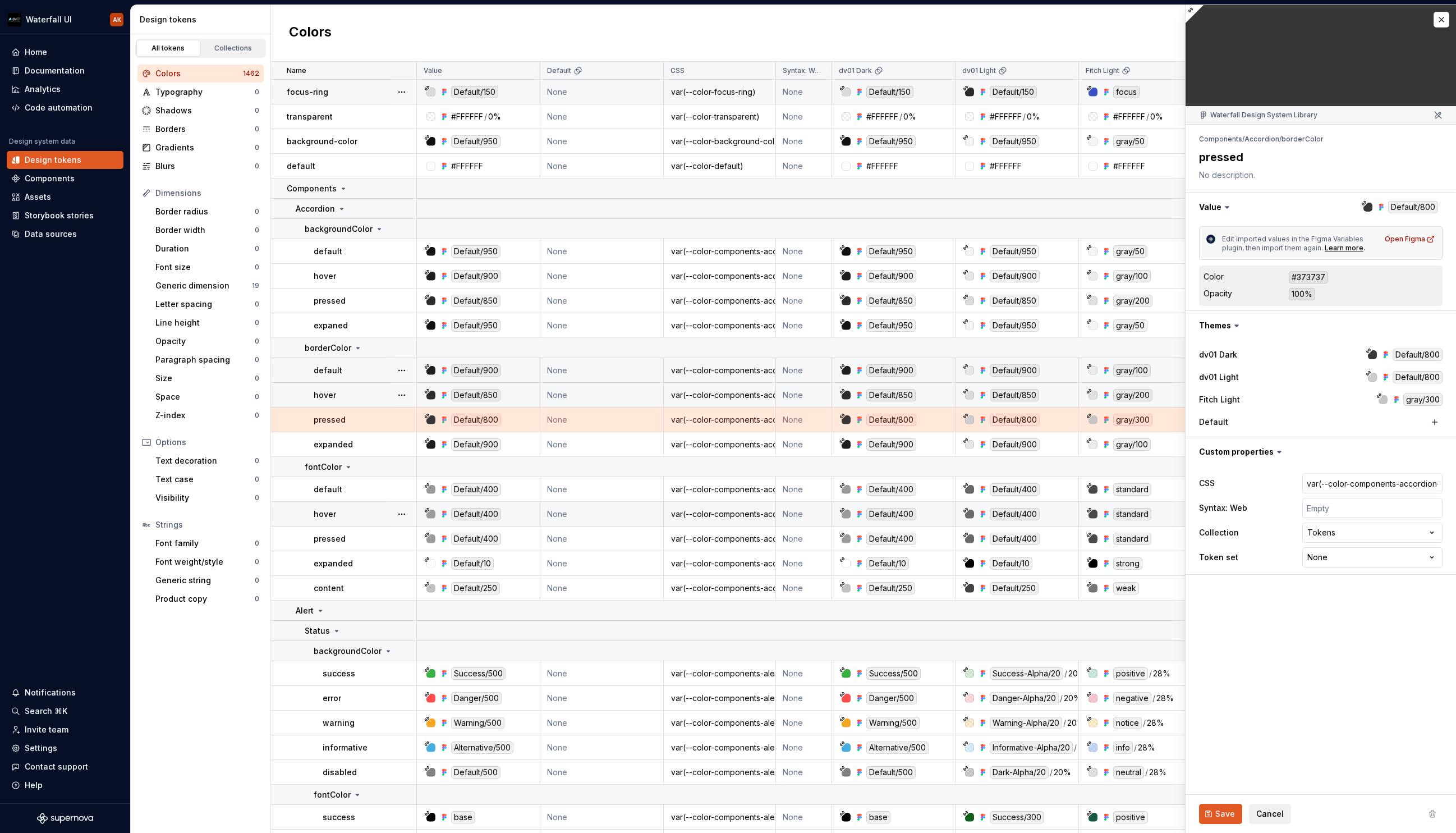
type textarea "*"
